Goal: Task Accomplishment & Management: Complete application form

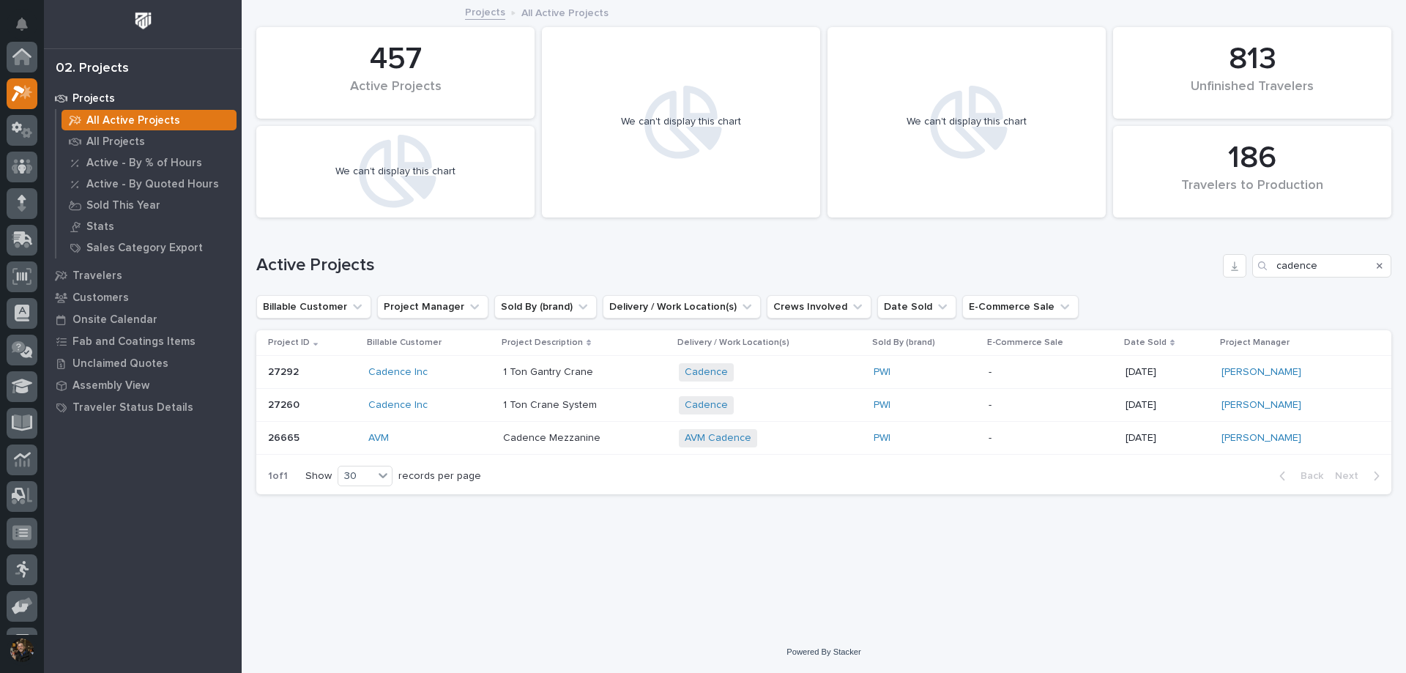
scroll to position [37, 0]
click at [21, 318] on icon at bounding box center [24, 314] width 16 height 15
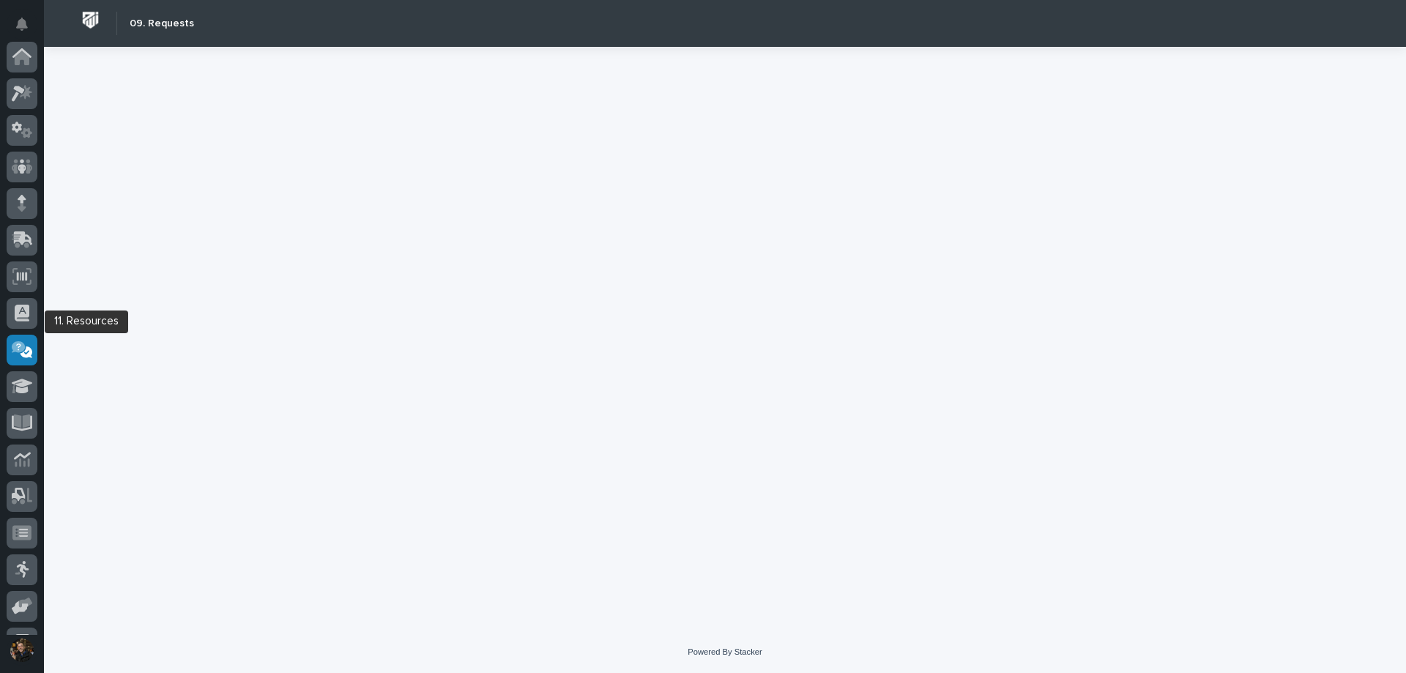
scroll to position [103, 0]
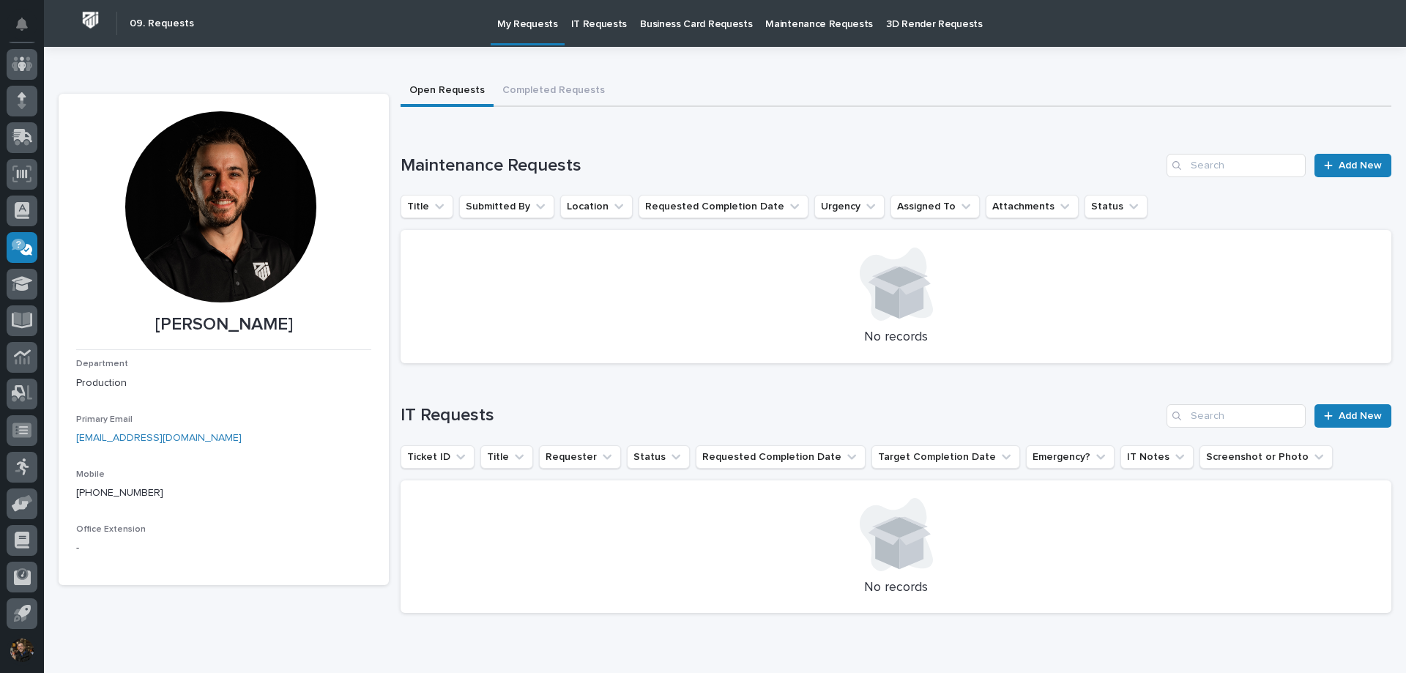
click at [766, 19] on p "Maintenance Requests" at bounding box center [820, 15] width 108 height 31
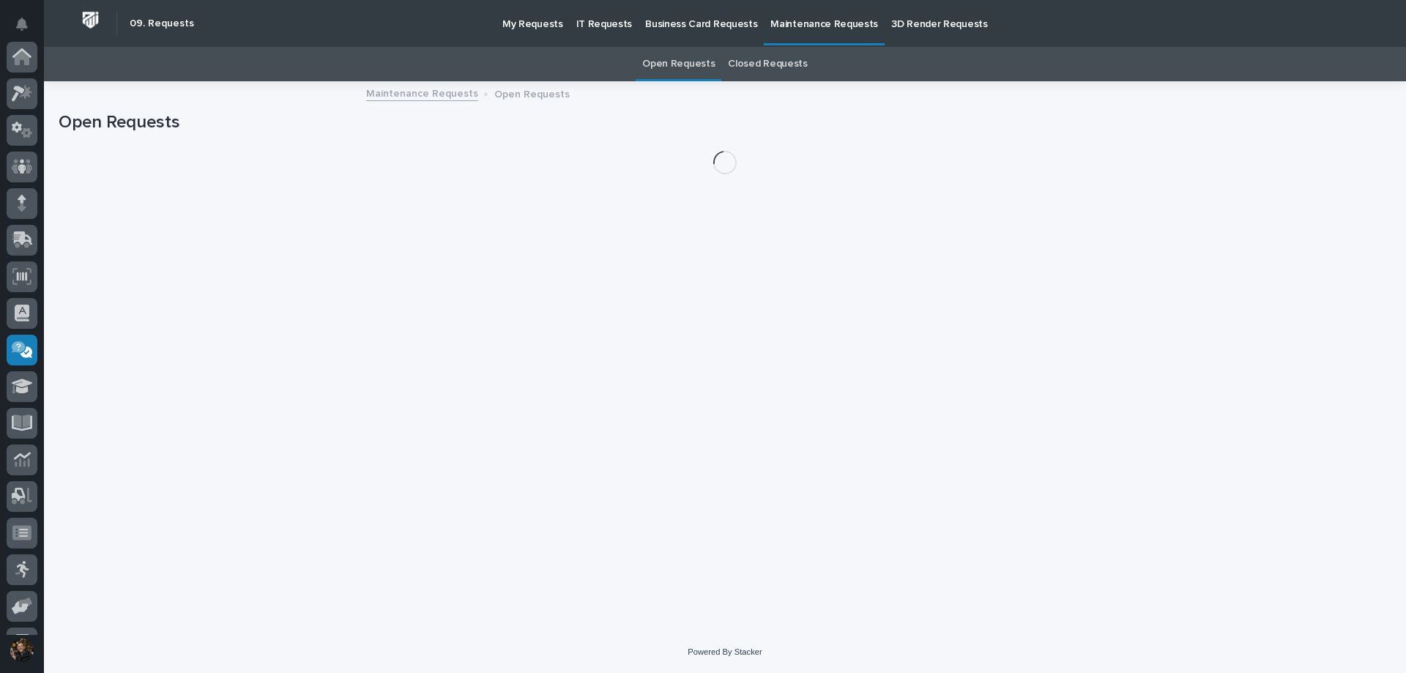
scroll to position [103, 0]
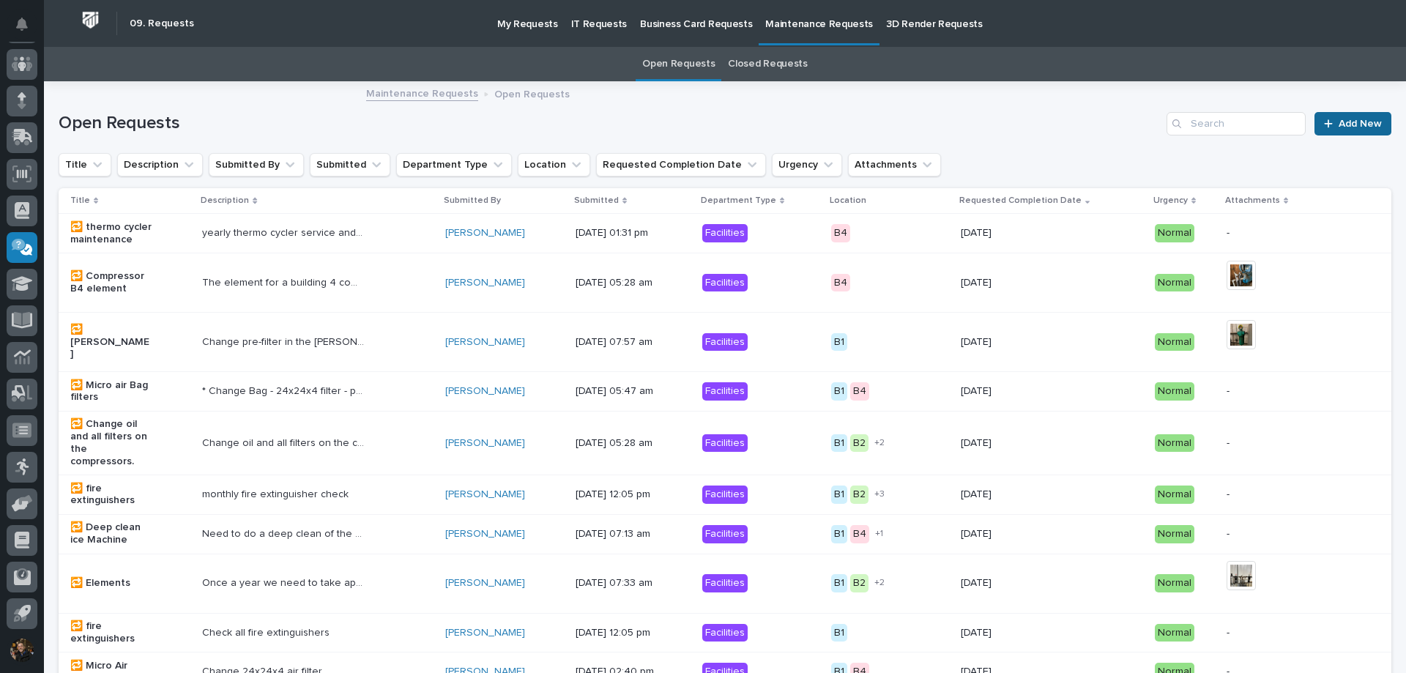
click at [1332, 130] on link "Add New" at bounding box center [1353, 123] width 77 height 23
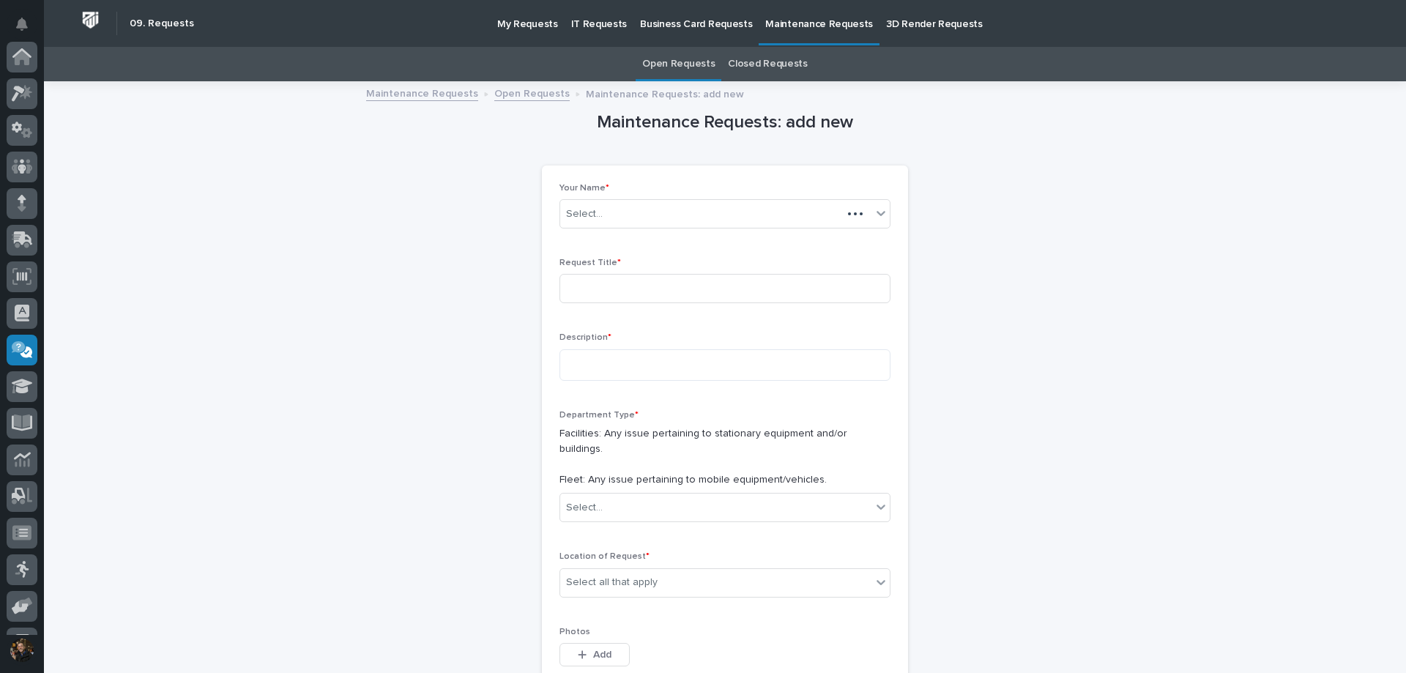
scroll to position [103, 0]
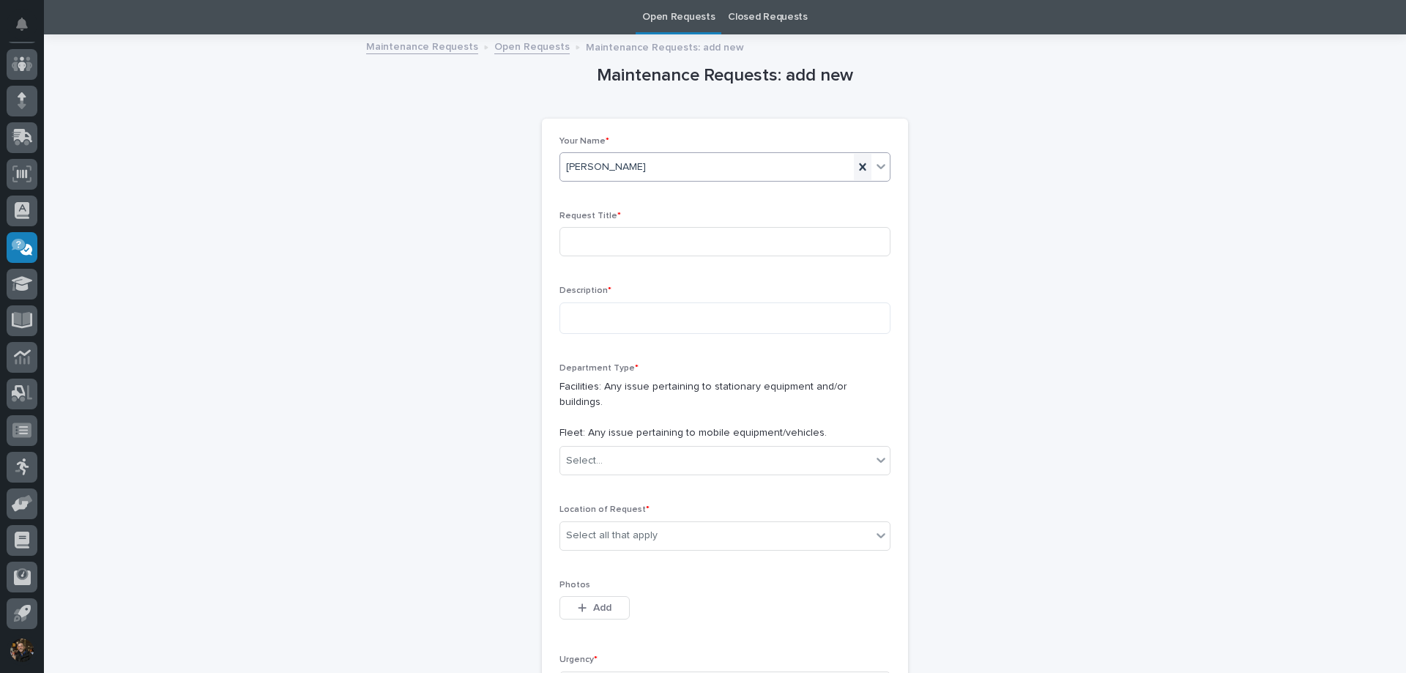
click at [862, 168] on icon at bounding box center [863, 167] width 15 height 15
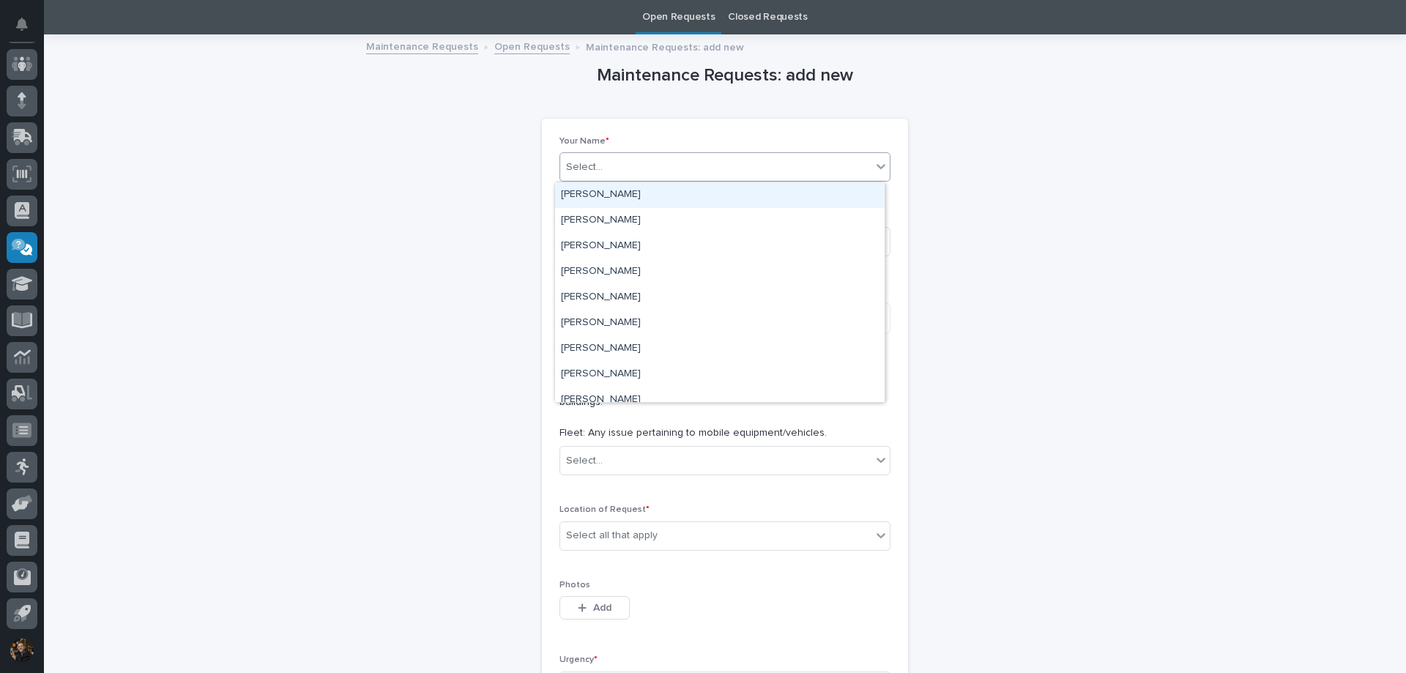
click at [699, 163] on div "Select..." at bounding box center [715, 167] width 311 height 24
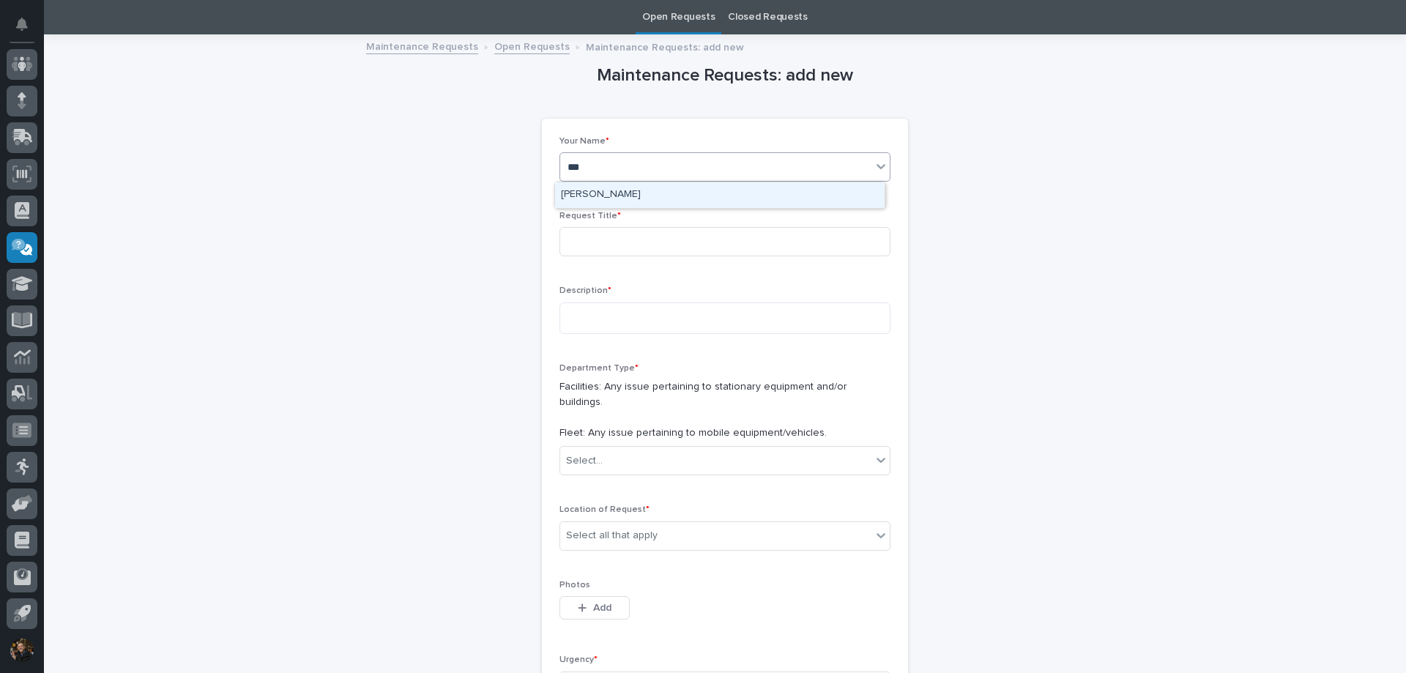
type input "****"
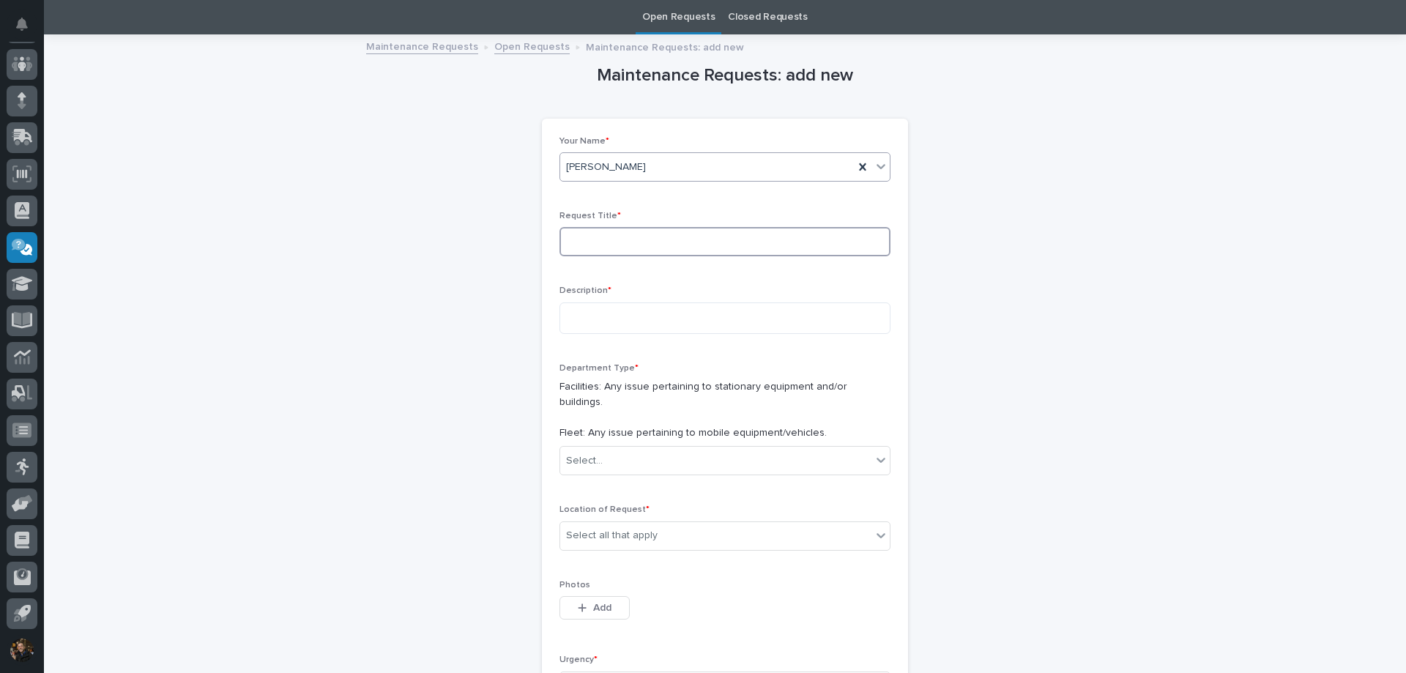
click at [598, 251] on input at bounding box center [725, 241] width 331 height 29
type input "Check PCR31 Dust Collector"
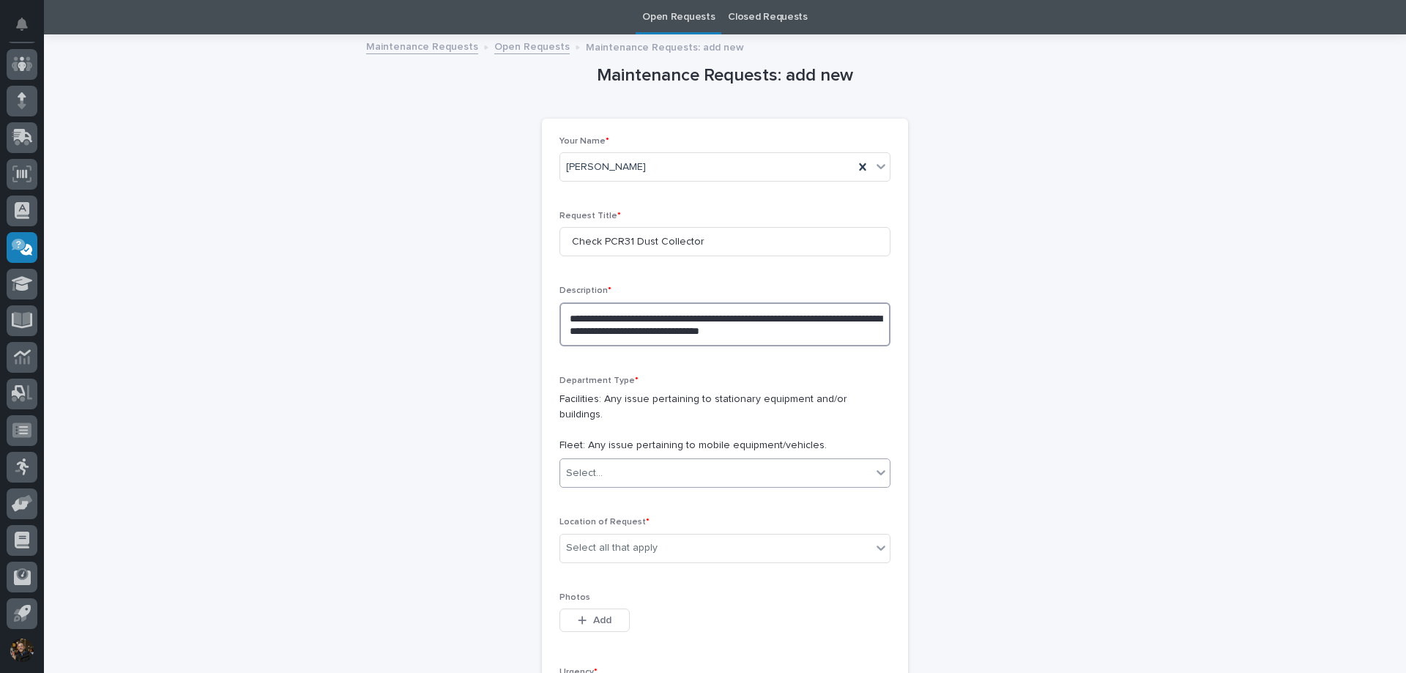
type textarea "**********"
click at [612, 459] on div "Select..." at bounding box center [725, 473] width 331 height 29
click at [617, 486] on div "Facilities" at bounding box center [720, 487] width 330 height 26
click at [640, 536] on div "Select all that apply" at bounding box center [715, 548] width 311 height 24
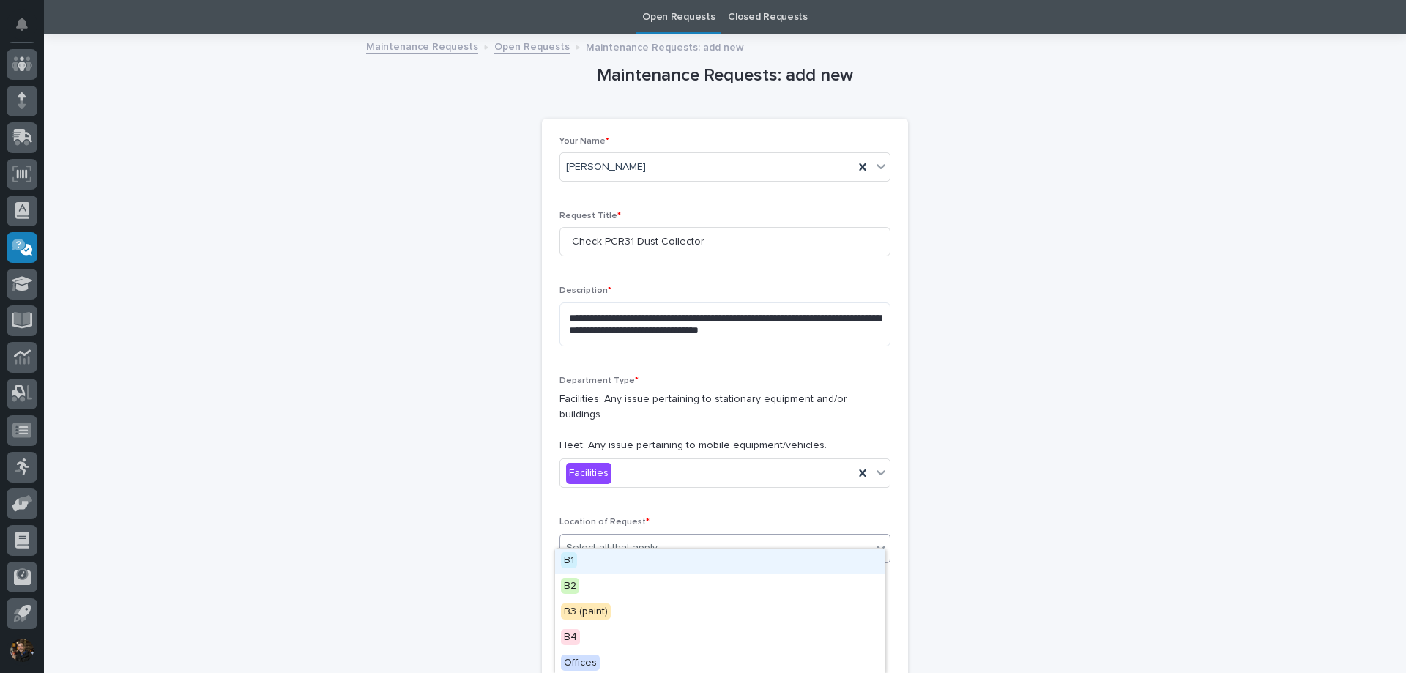
click at [609, 562] on div "B1" at bounding box center [720, 562] width 330 height 26
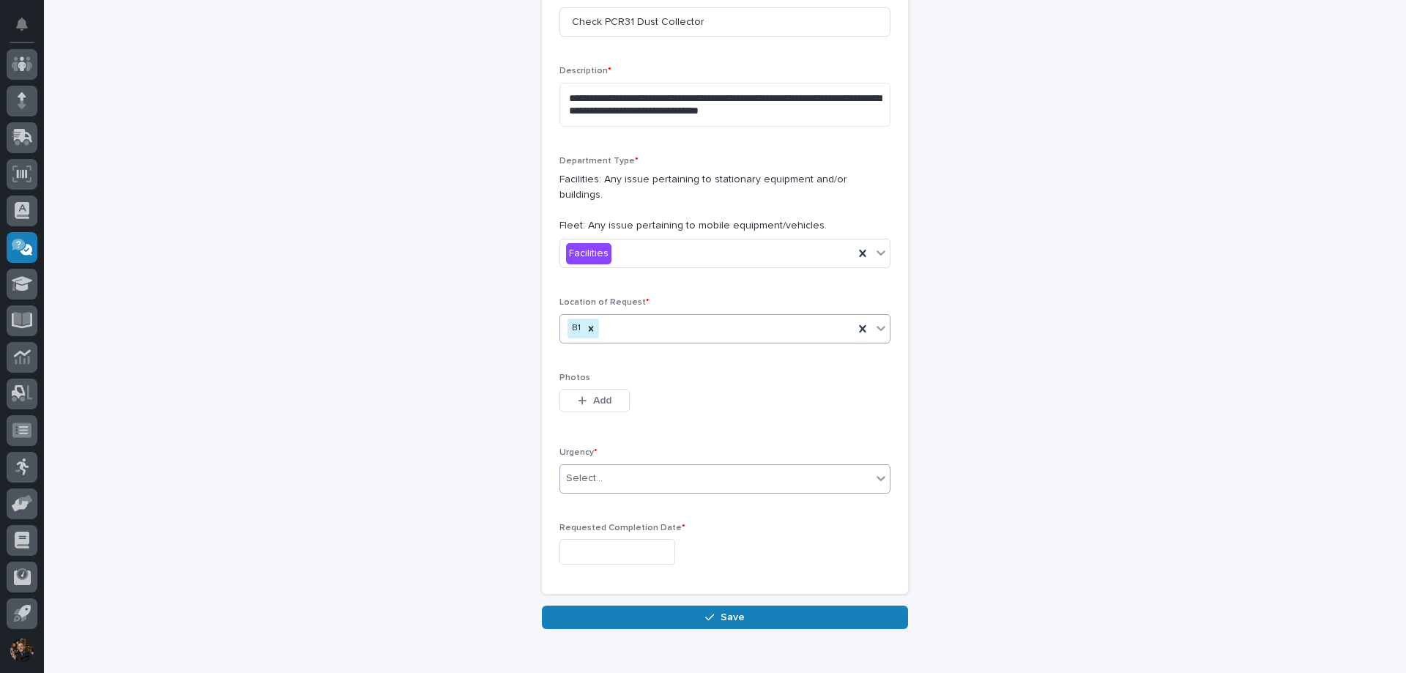
click at [601, 467] on div "Select..." at bounding box center [715, 479] width 311 height 24
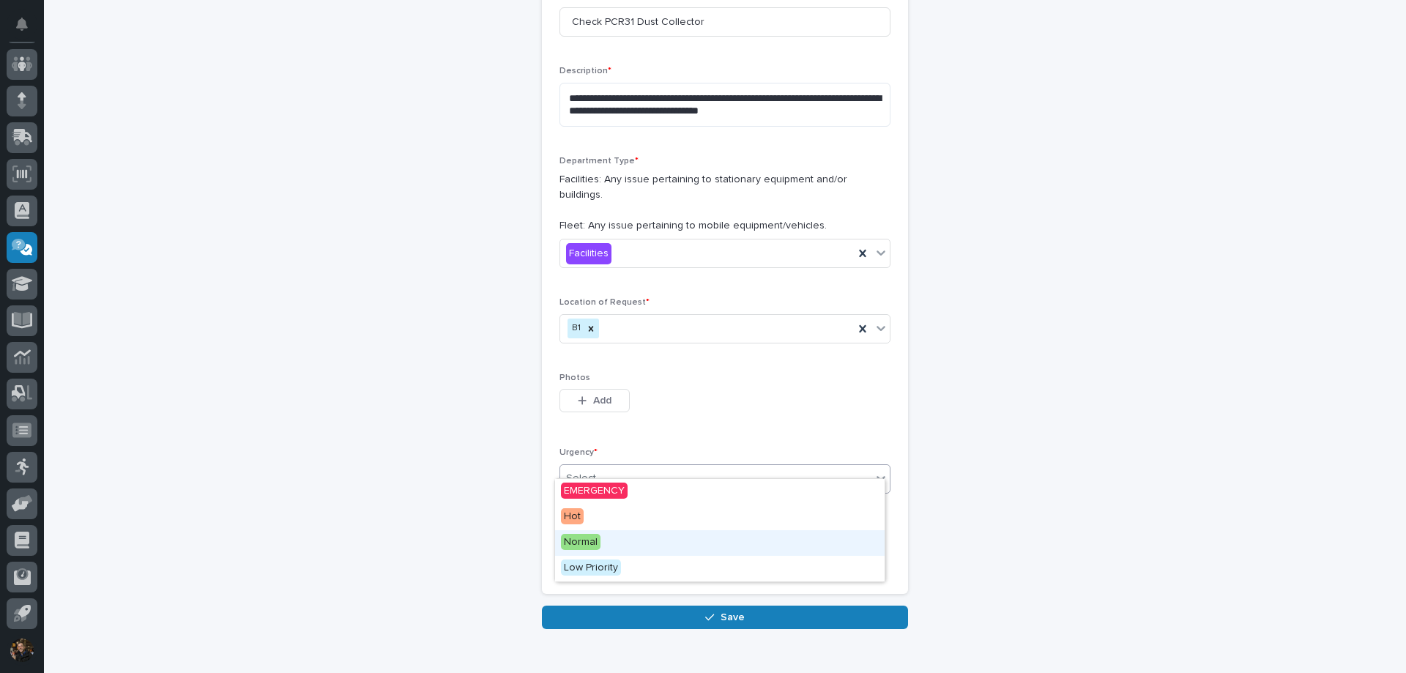
drag, startPoint x: 626, startPoint y: 503, endPoint x: 609, endPoint y: 541, distance: 40.7
click at [609, 541] on div "Normal" at bounding box center [720, 543] width 330 height 26
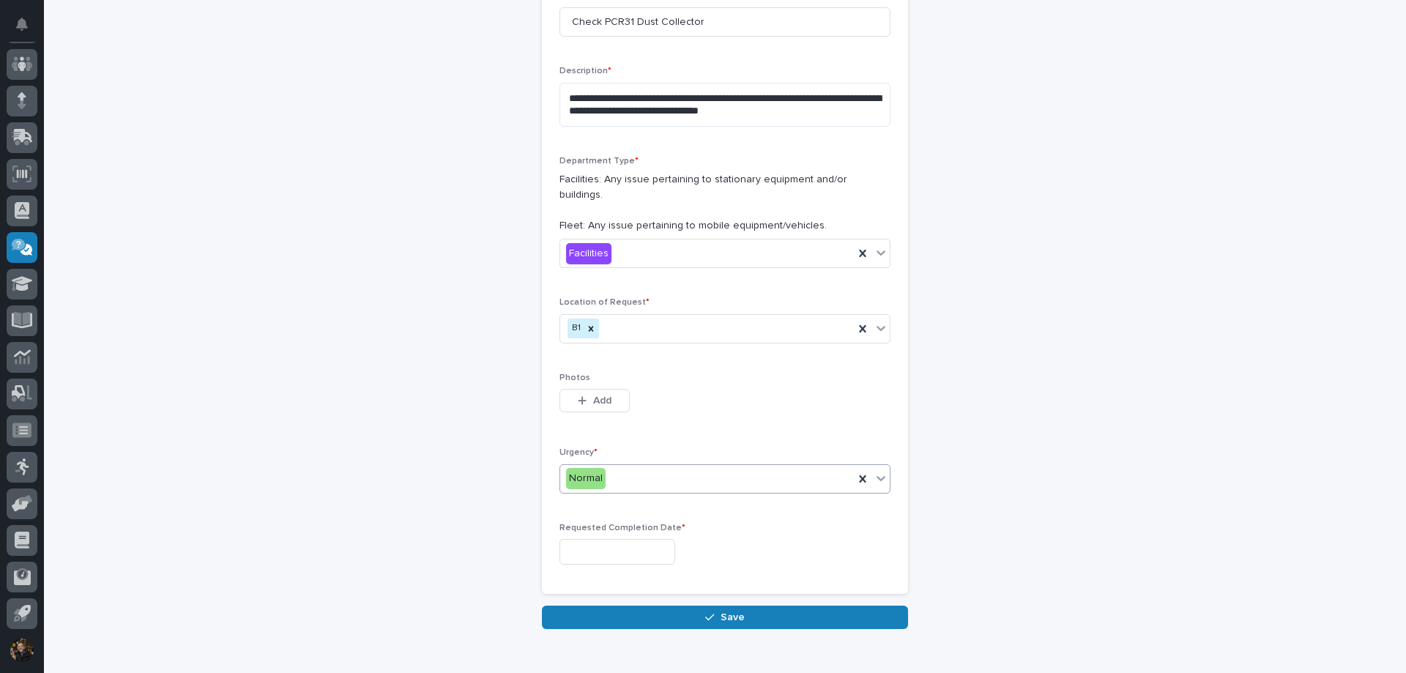
click at [607, 539] on input "text" at bounding box center [618, 552] width 116 height 26
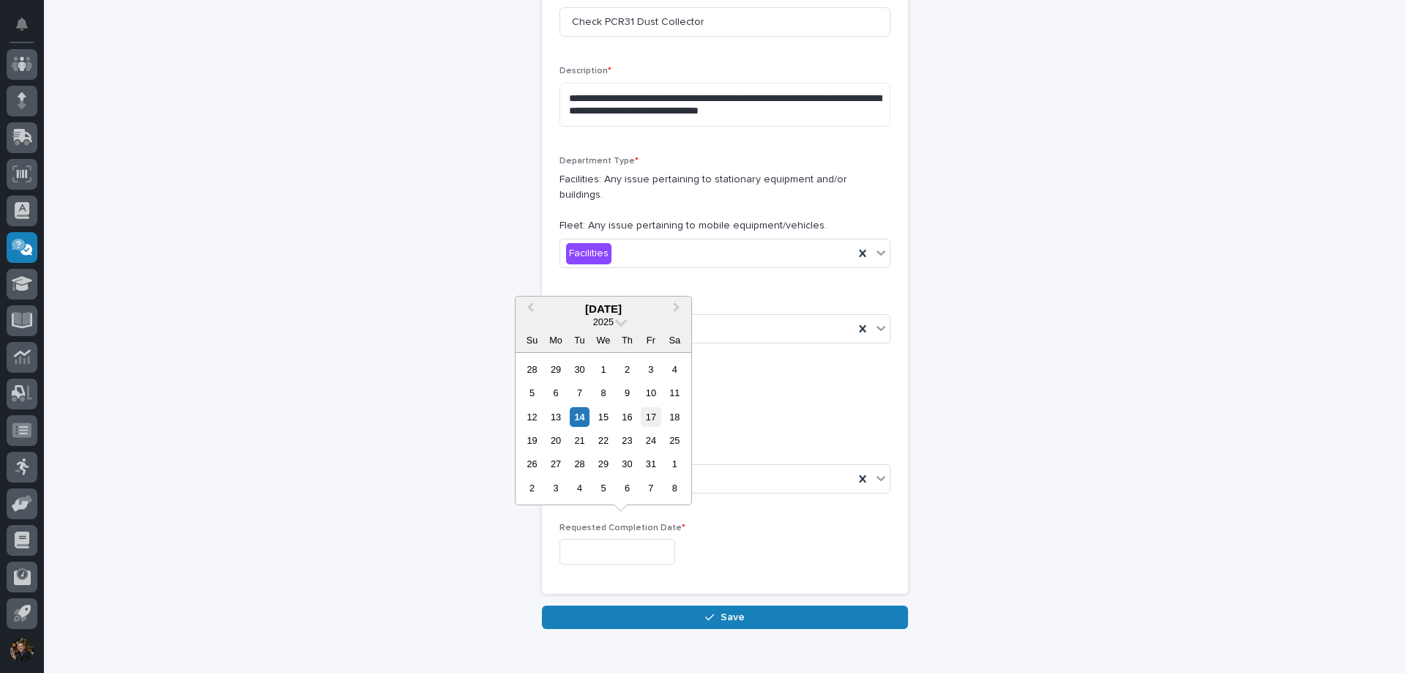
click at [652, 417] on div "17" at bounding box center [651, 417] width 20 height 20
type input "**********"
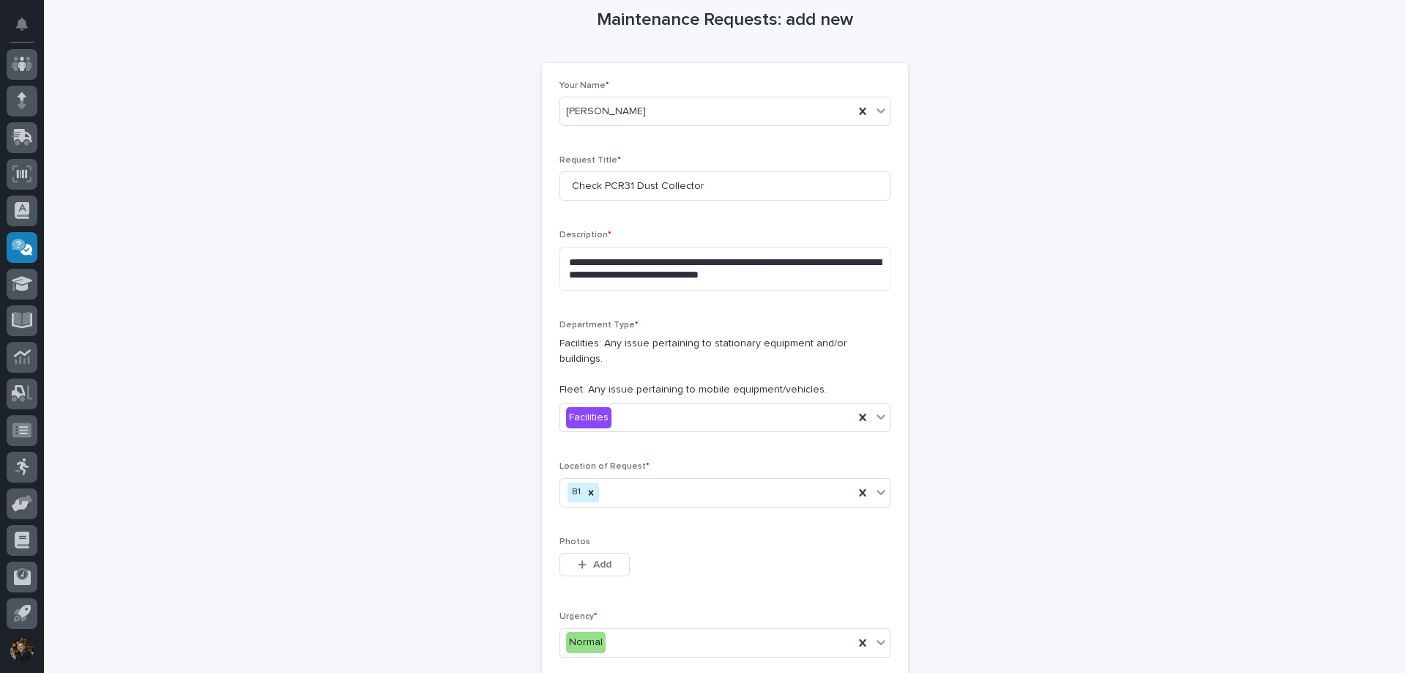
scroll to position [0, 0]
